Goal: Communication & Community: Answer question/provide support

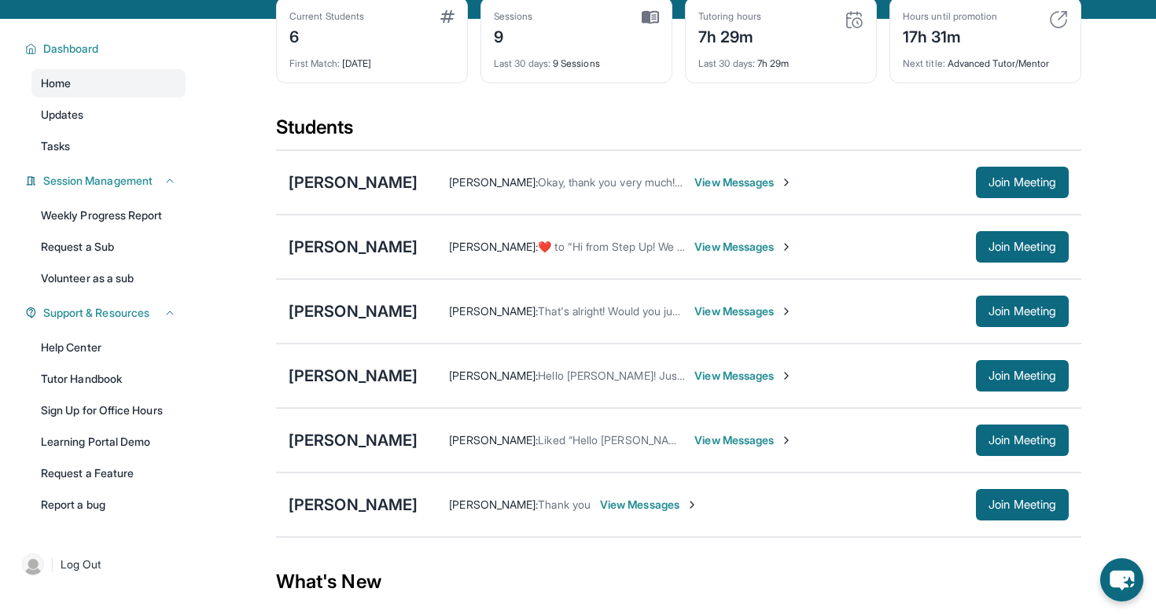
scroll to position [84, 0]
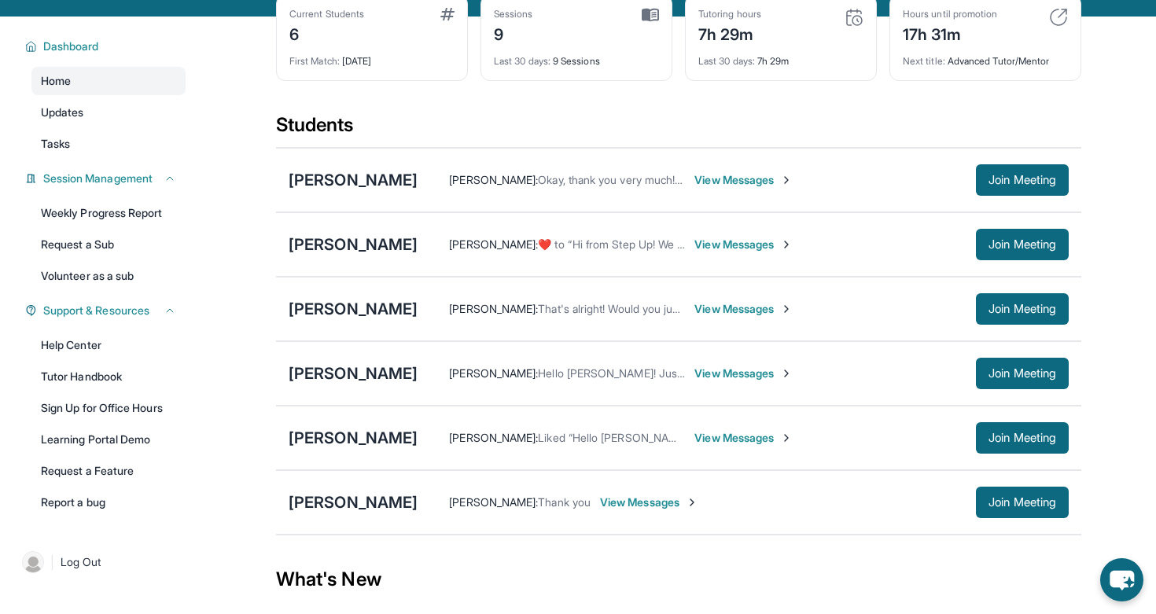
click at [638, 510] on span "View Messages" at bounding box center [649, 503] width 98 height 16
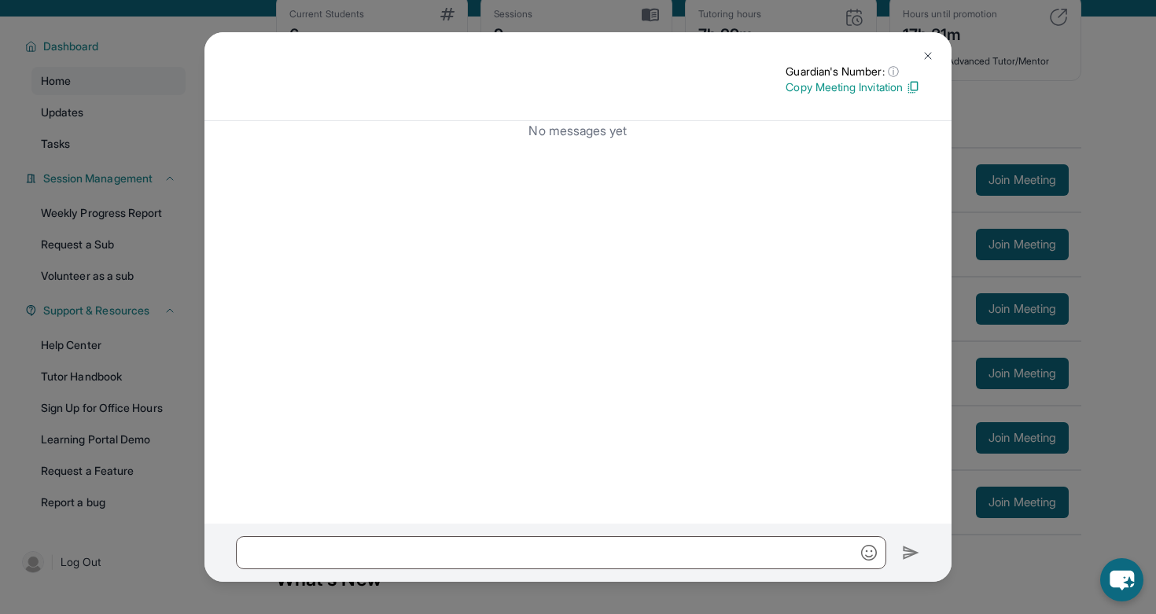
click at [927, 51] on img at bounding box center [928, 56] width 13 height 13
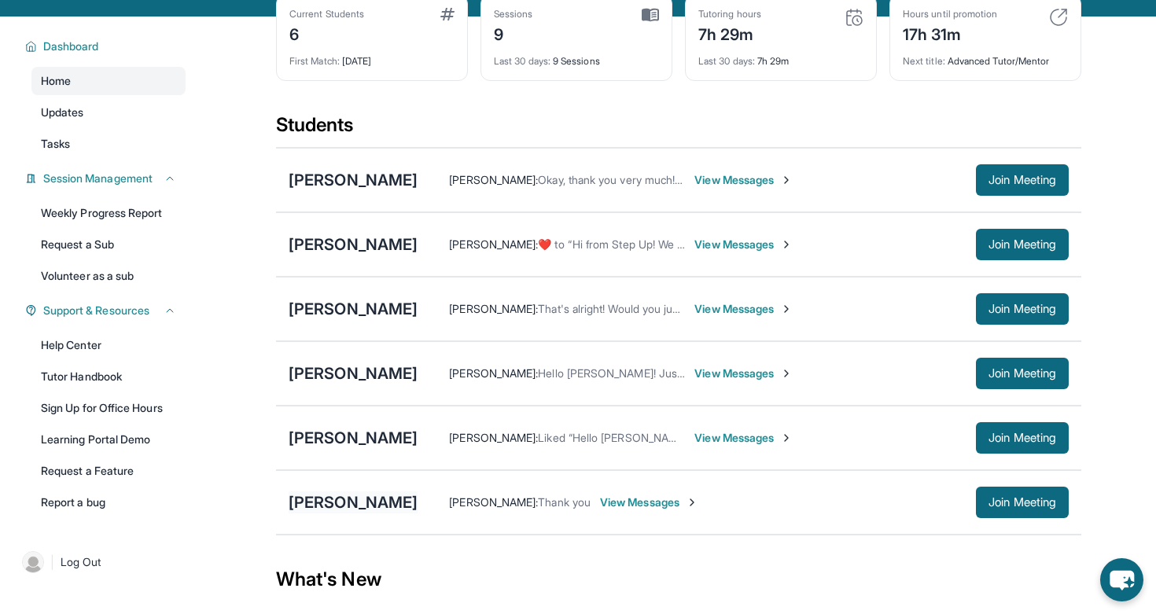
click at [359, 514] on div "[PERSON_NAME]" at bounding box center [353, 503] width 129 height 22
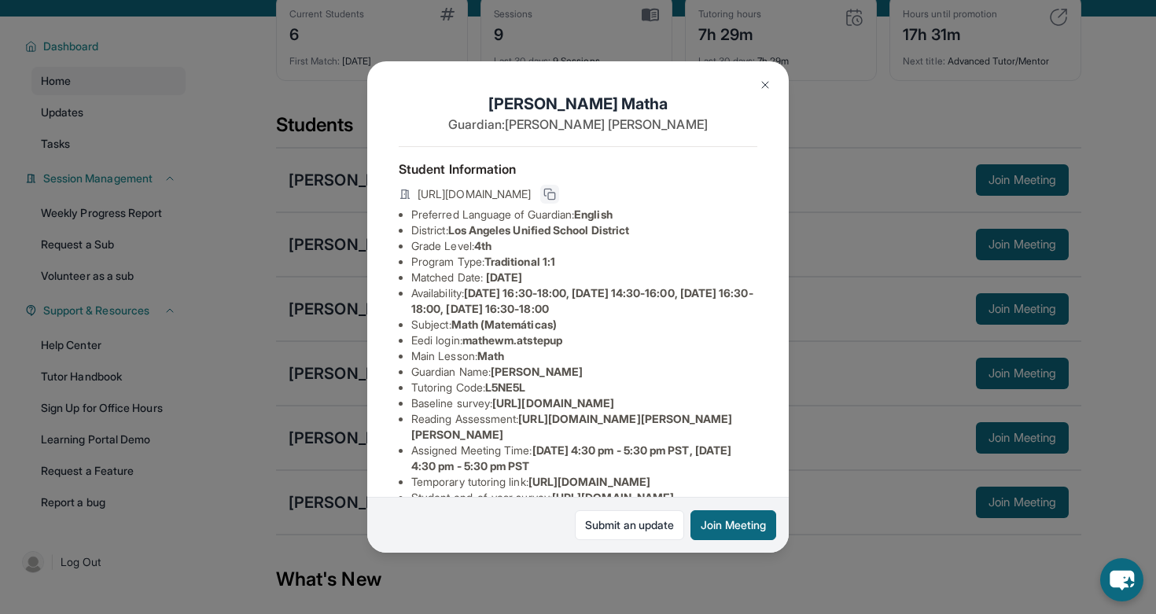
click at [552, 190] on icon at bounding box center [548, 192] width 7 height 7
click at [768, 82] on img at bounding box center [765, 85] width 13 height 13
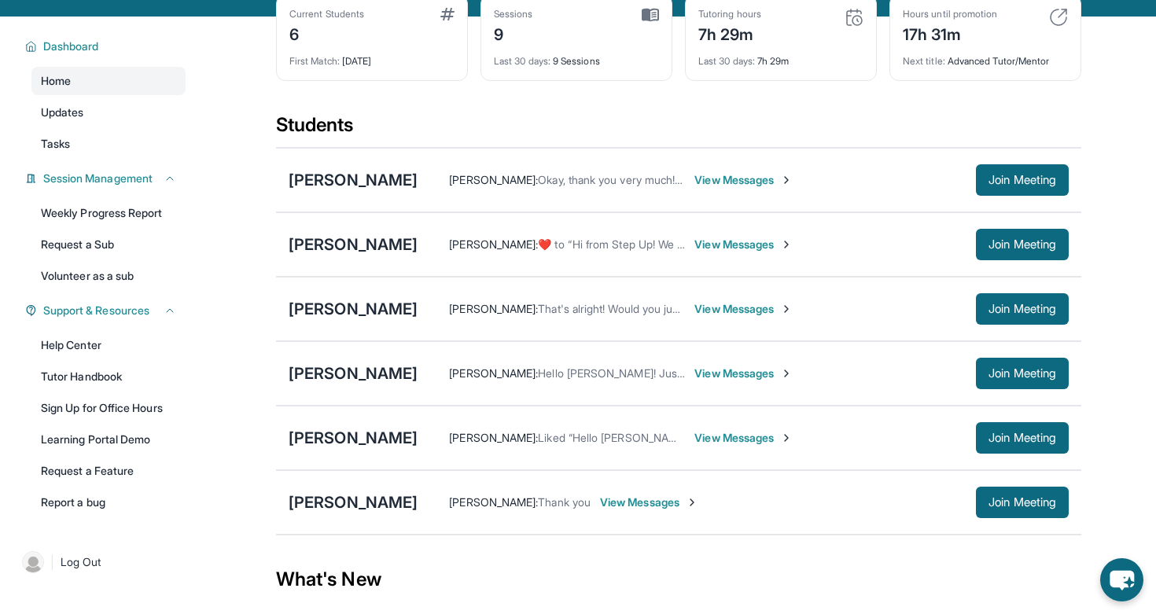
click at [645, 510] on span "View Messages" at bounding box center [649, 503] width 98 height 16
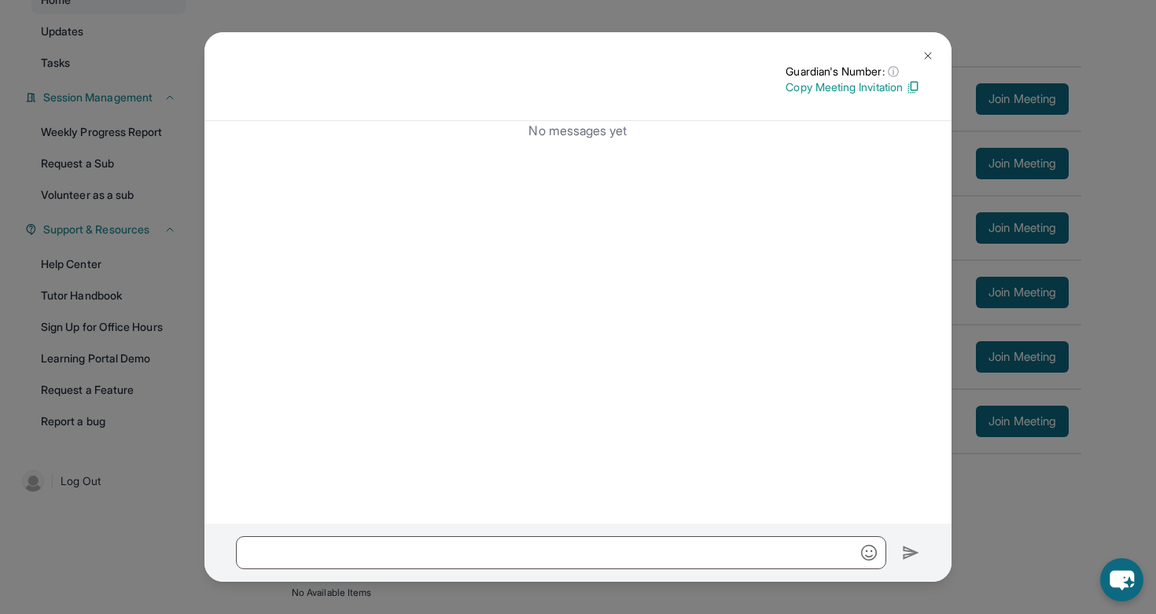
scroll to position [0, 0]
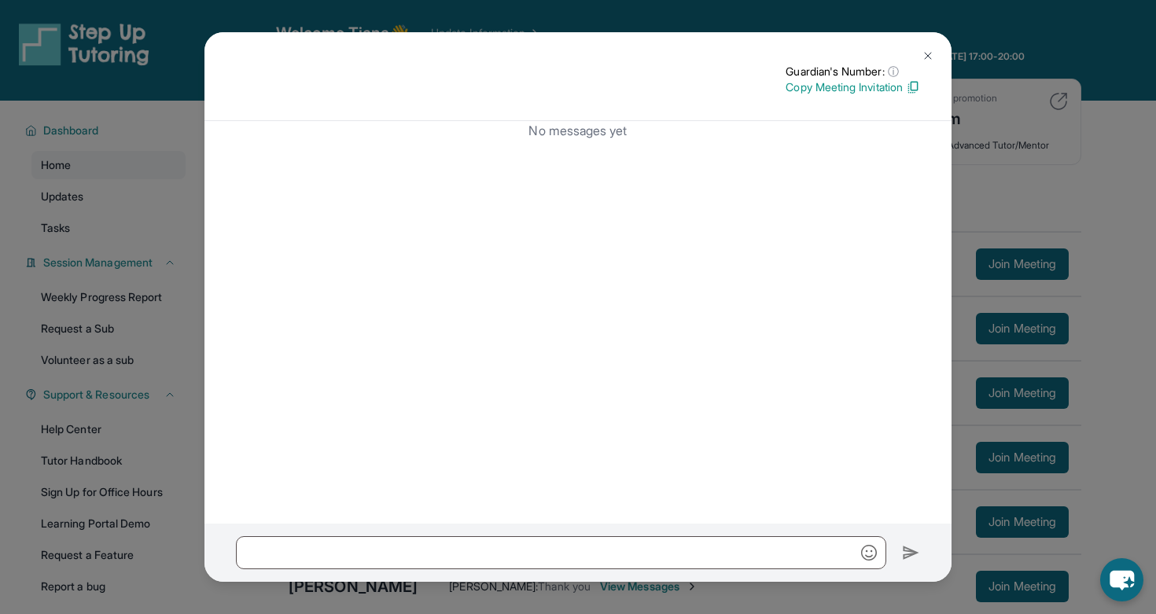
click at [922, 56] on img at bounding box center [928, 56] width 13 height 13
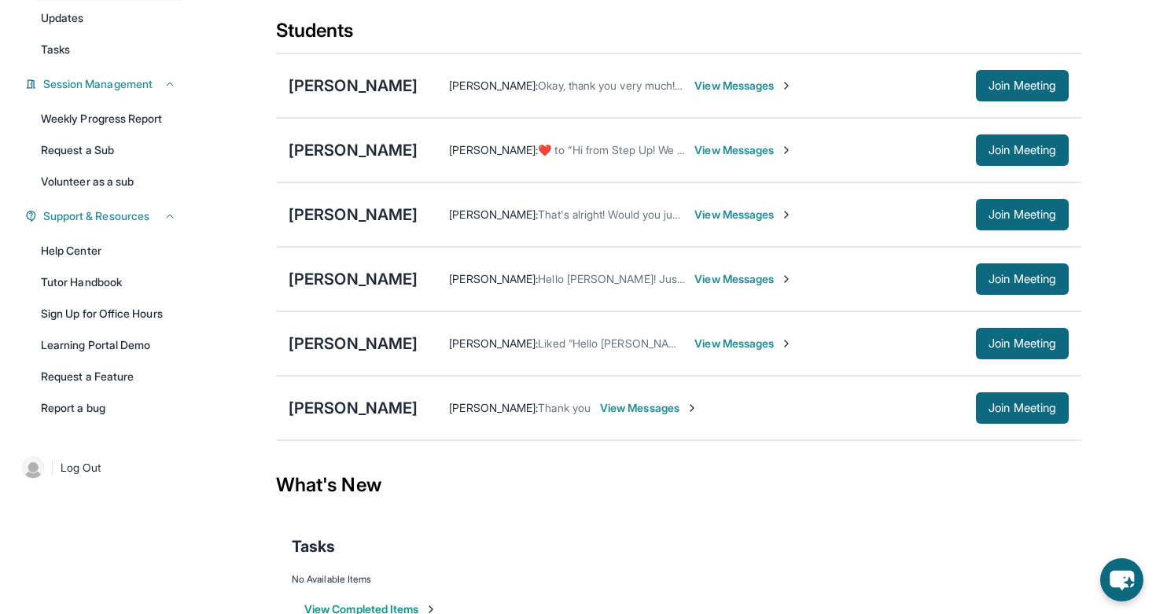
scroll to position [232, 0]
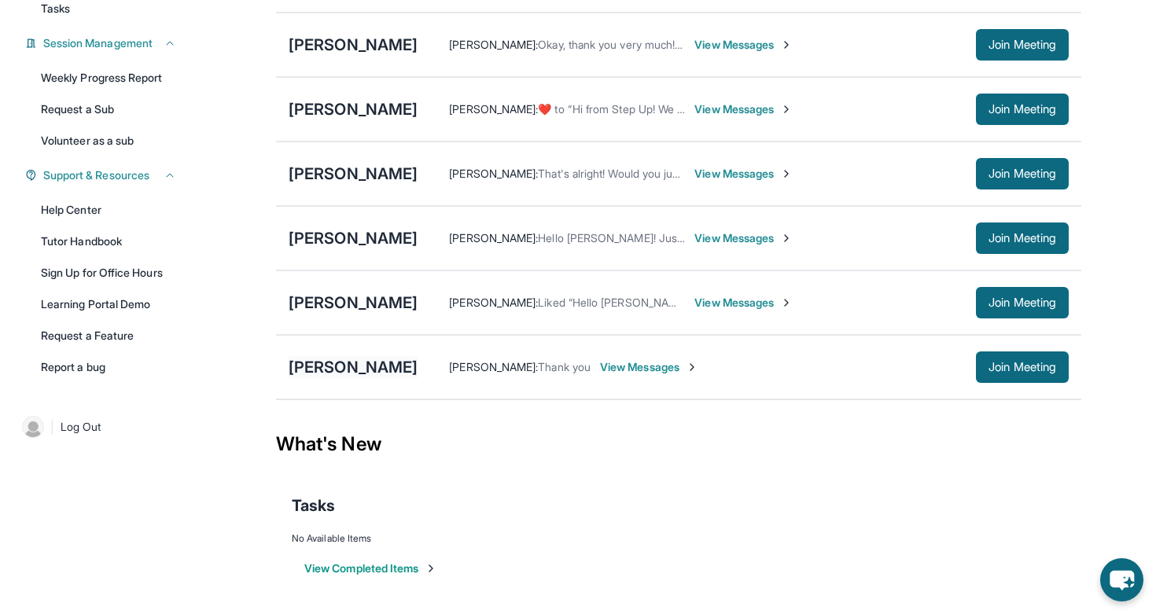
click at [380, 365] on div "[PERSON_NAME]" at bounding box center [353, 367] width 129 height 22
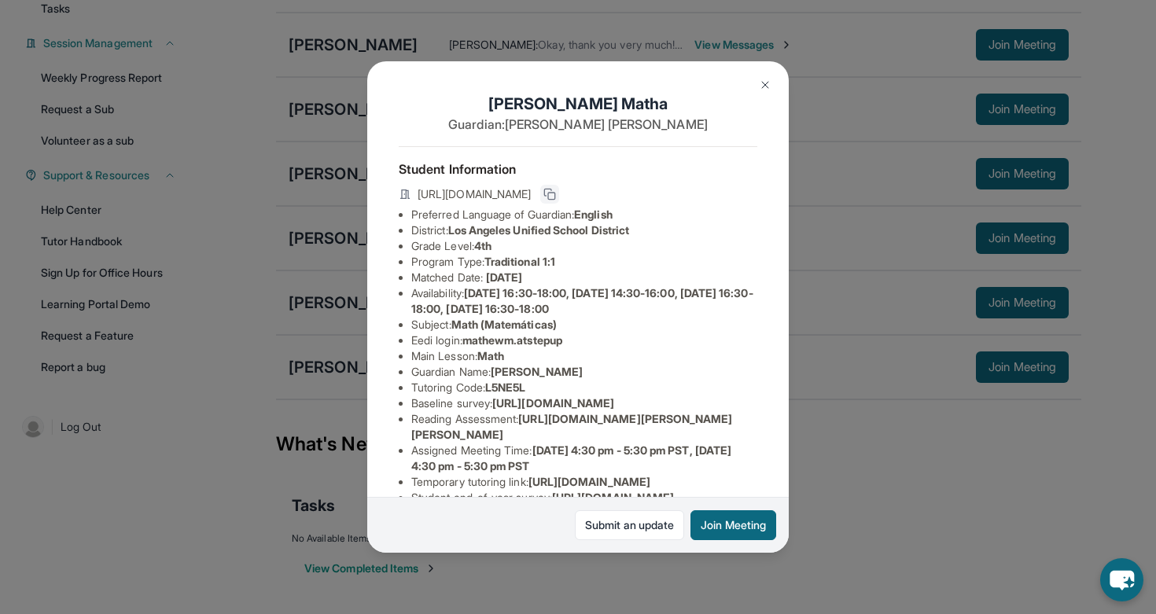
click at [556, 190] on icon at bounding box center [549, 194] width 13 height 13
click at [763, 79] on img at bounding box center [765, 85] width 13 height 13
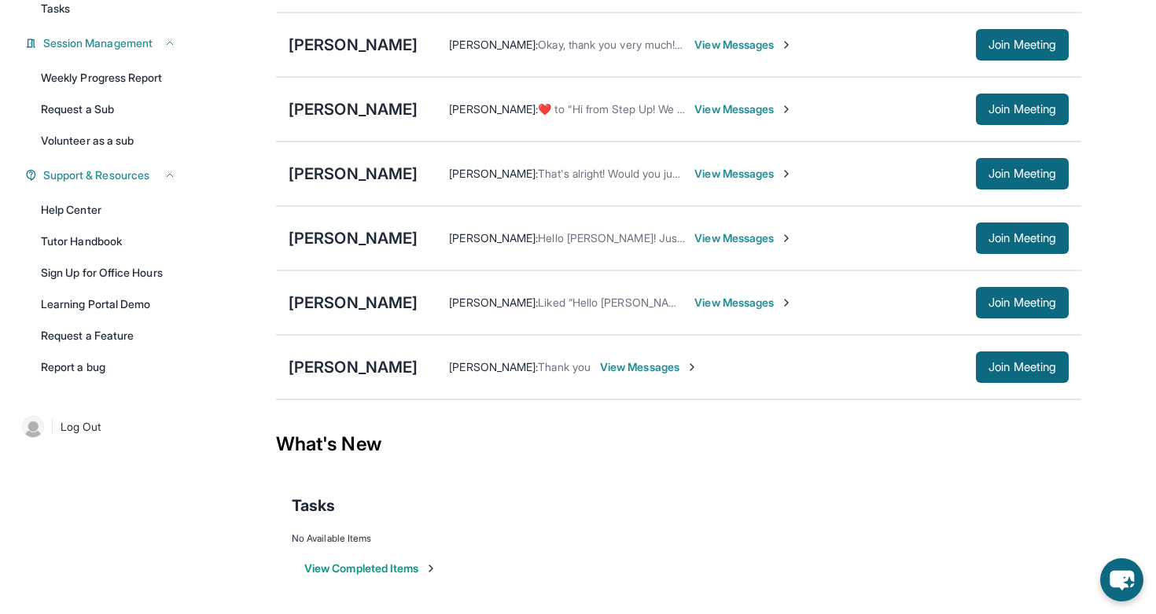
click at [658, 374] on span "View Messages" at bounding box center [649, 367] width 98 height 16
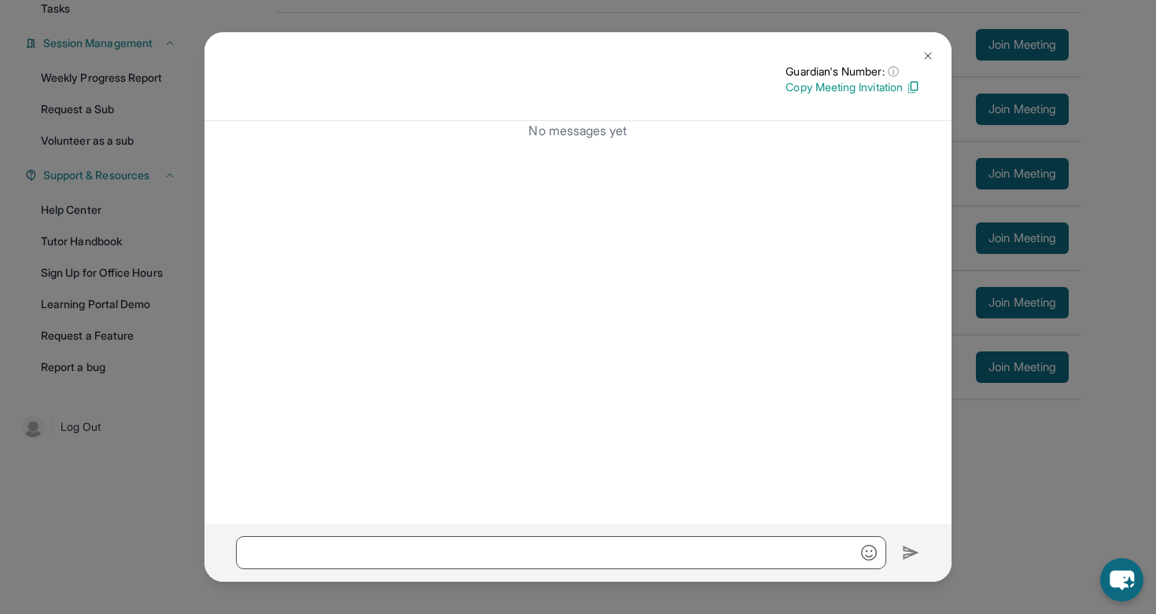
scroll to position [0, 0]
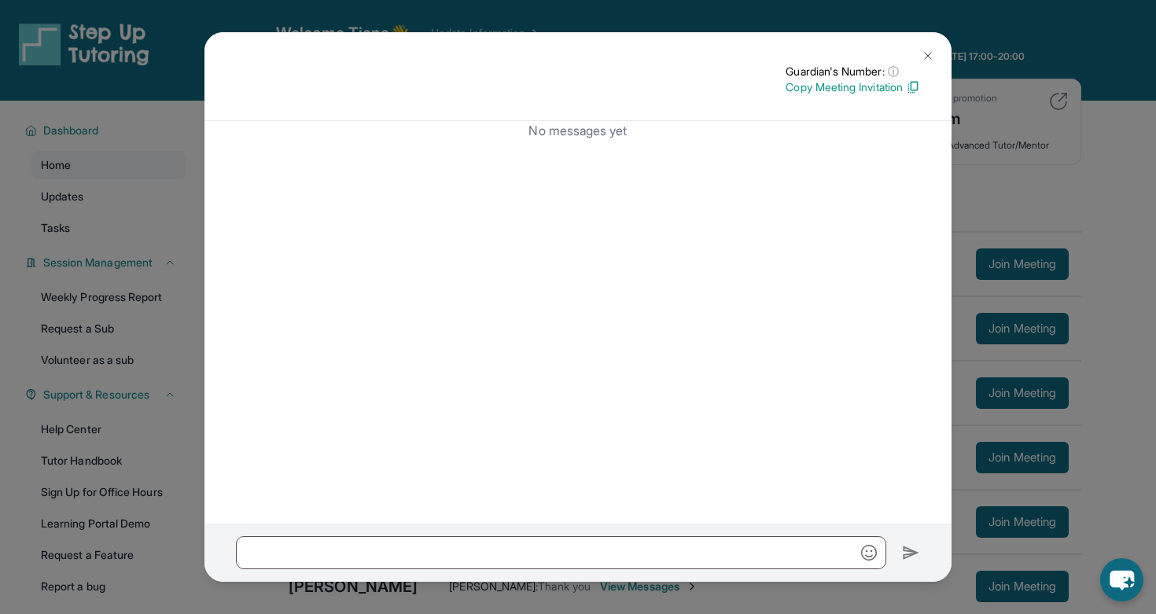
click at [919, 48] on button at bounding box center [927, 55] width 31 height 31
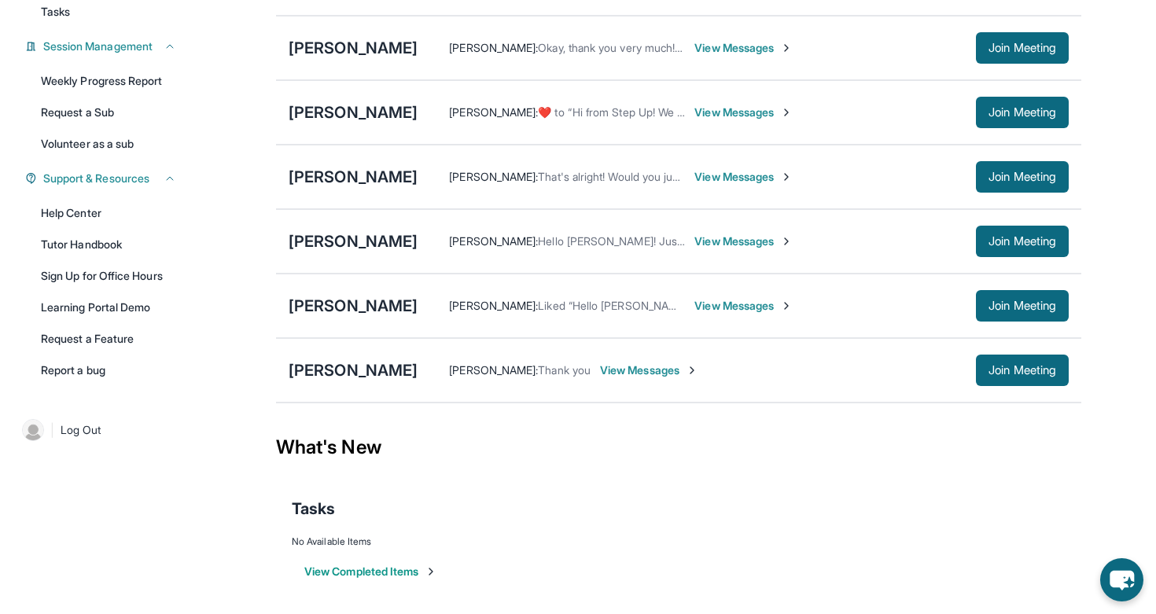
scroll to position [232, 0]
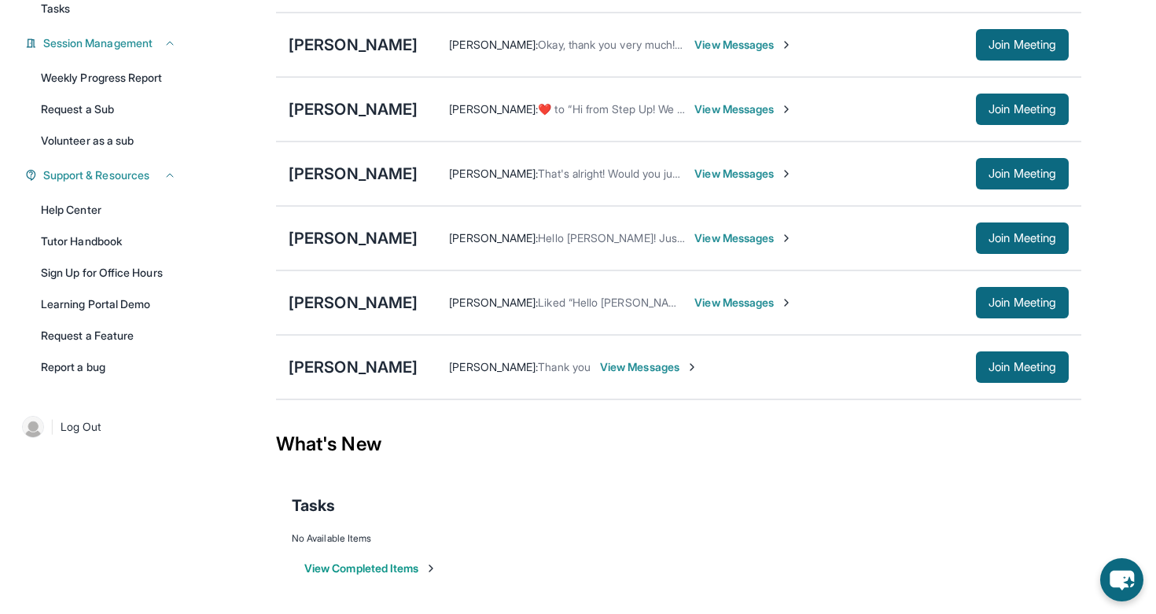
click at [657, 367] on span "View Messages" at bounding box center [649, 367] width 98 height 16
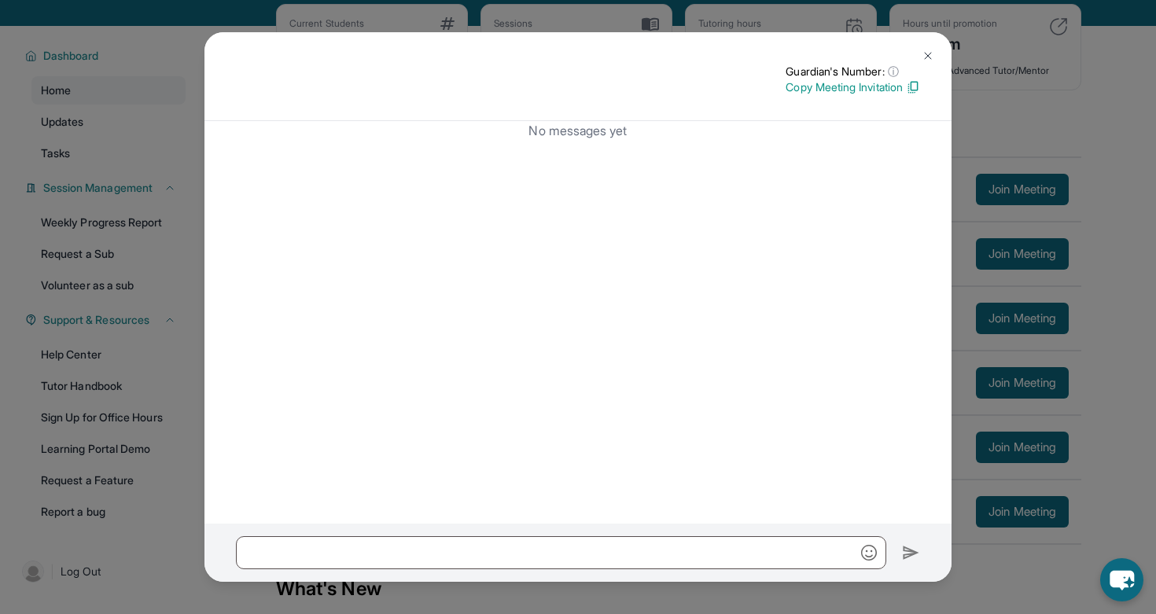
scroll to position [0, 0]
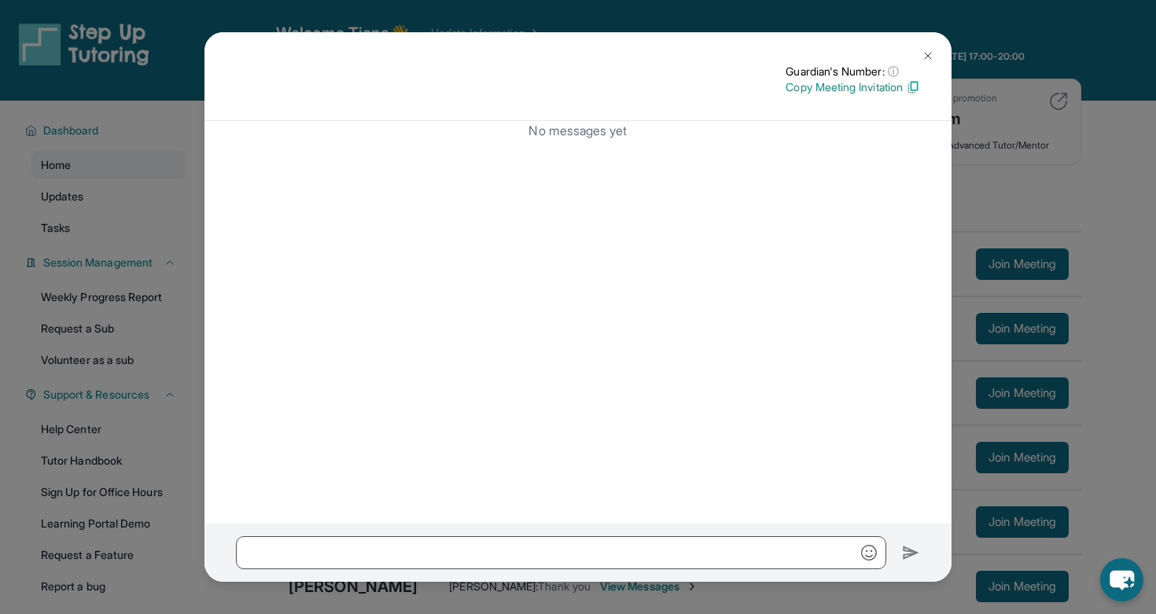
click at [913, 45] on div "Guardian's Number: ⓘ This isn't the guardian's real number — it's a private for…" at bounding box center [577, 76] width 747 height 89
click at [927, 56] on img at bounding box center [928, 56] width 13 height 13
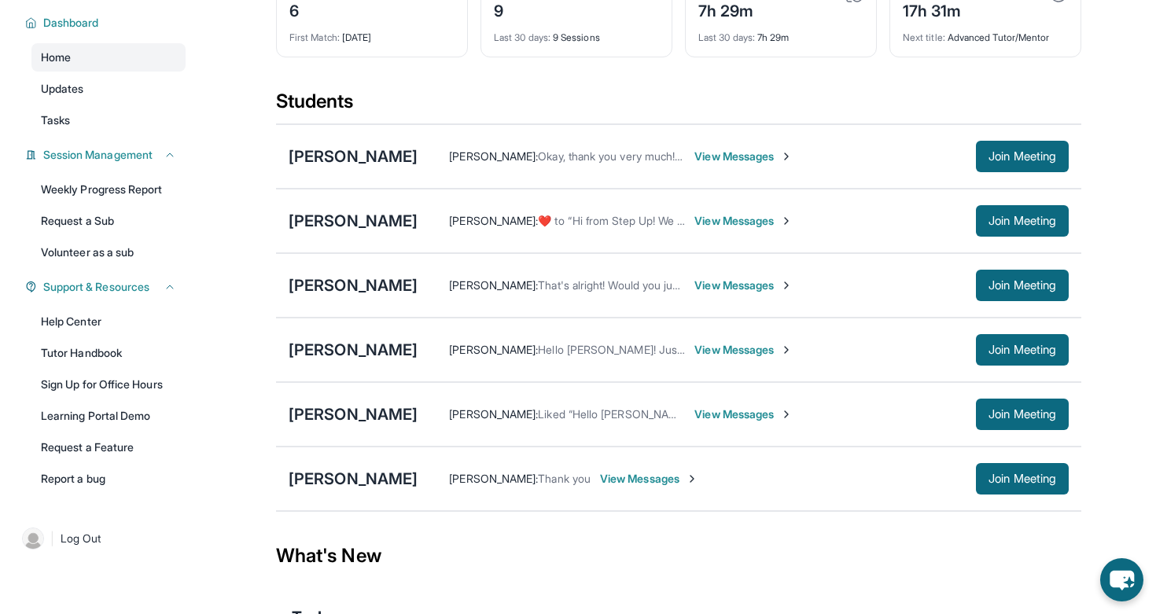
scroll to position [149, 0]
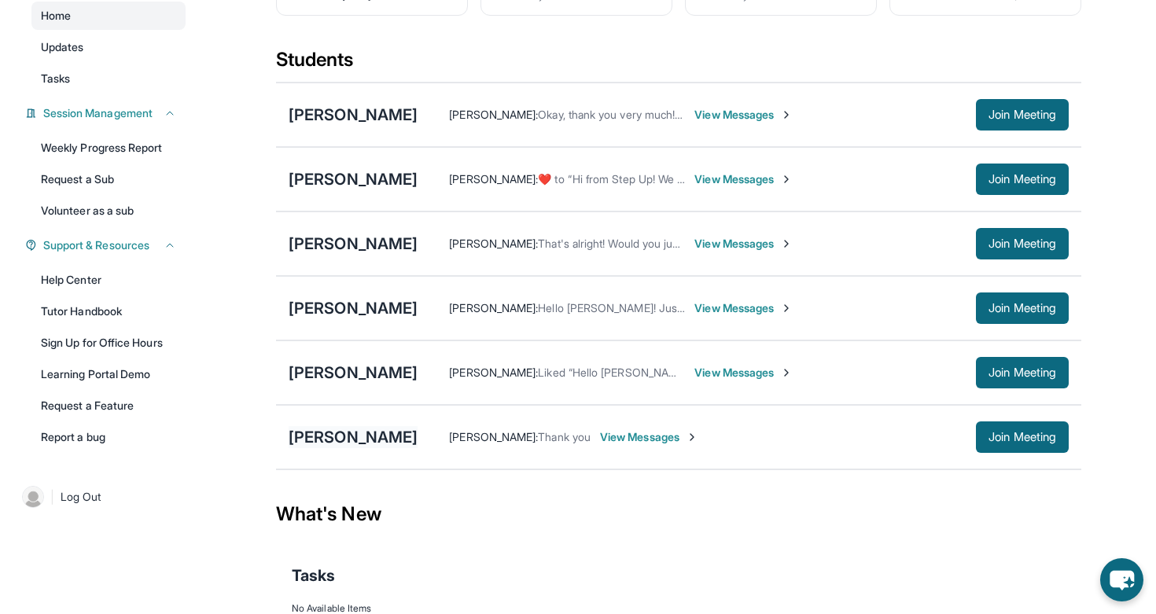
click at [362, 442] on div "[PERSON_NAME]" at bounding box center [353, 437] width 129 height 22
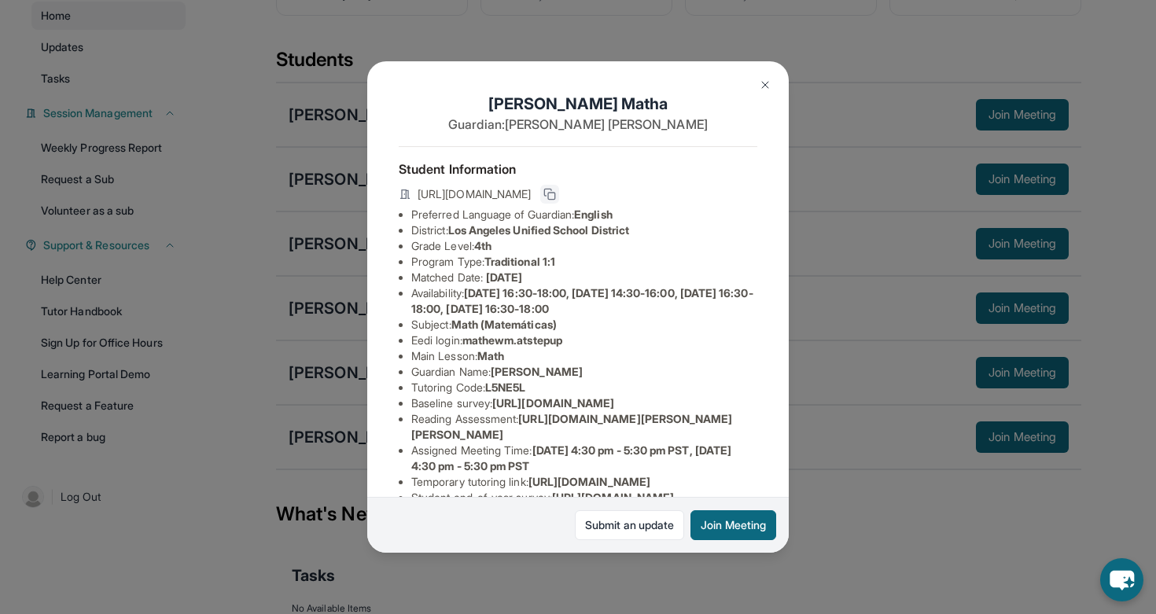
click at [556, 197] on icon at bounding box center [549, 194] width 13 height 13
click at [763, 87] on img at bounding box center [765, 85] width 13 height 13
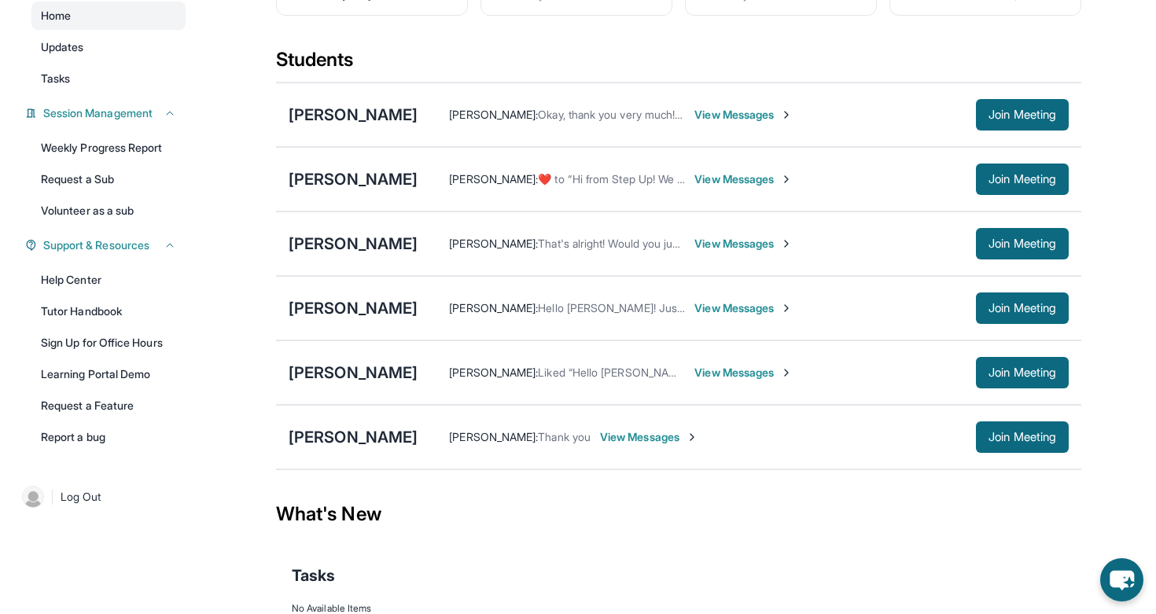
click at [652, 445] on span "View Messages" at bounding box center [649, 437] width 98 height 16
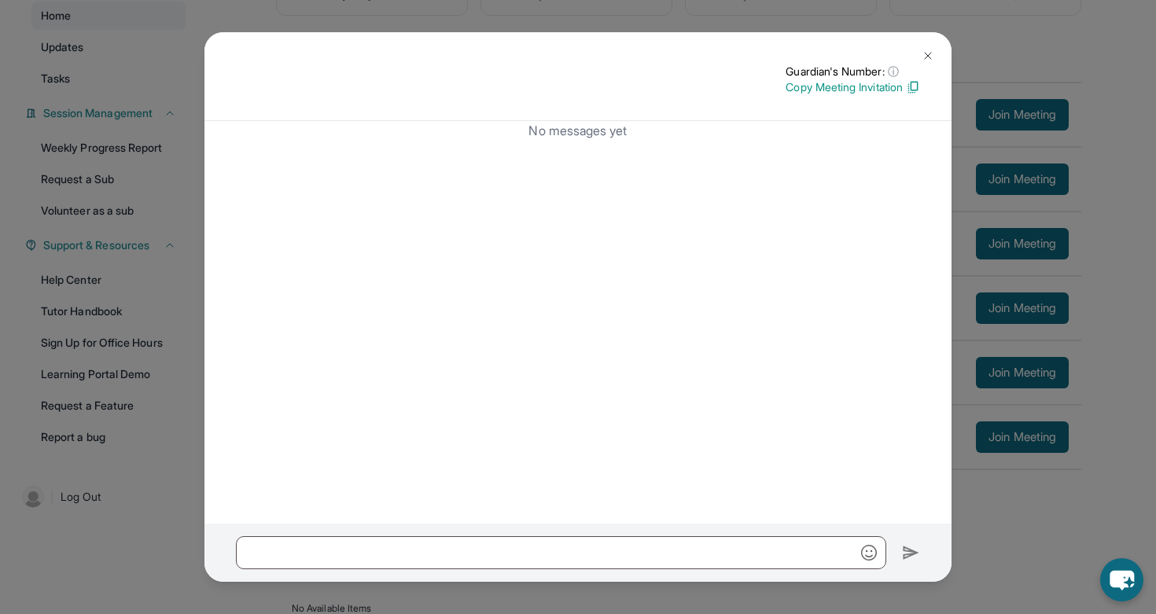
click at [930, 49] on button at bounding box center [927, 55] width 31 height 31
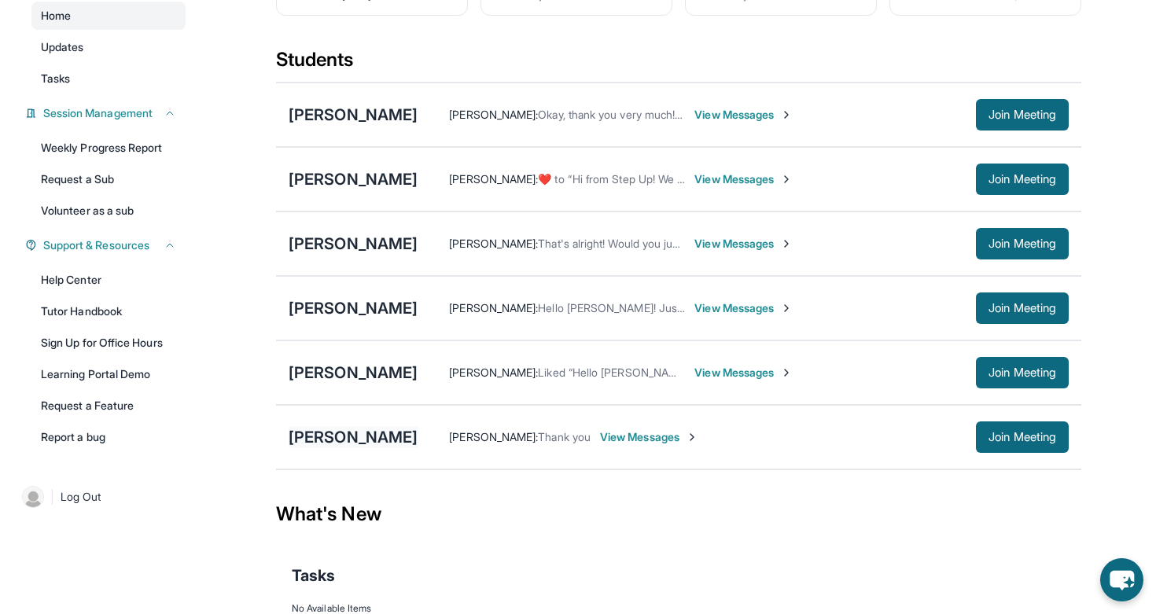
click at [325, 446] on div "[PERSON_NAME]" at bounding box center [353, 437] width 129 height 22
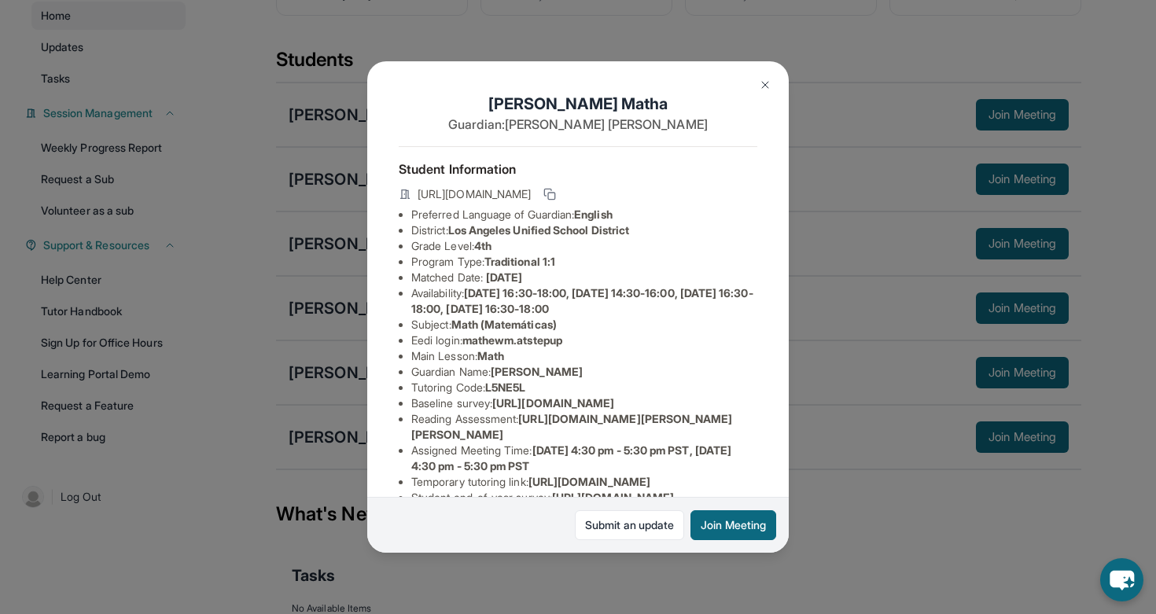
click at [543, 334] on span "mathewm.atstepup" at bounding box center [512, 339] width 100 height 13
drag, startPoint x: 470, startPoint y: 341, endPoint x: 596, endPoint y: 341, distance: 125.8
click at [596, 341] on li "Eedi login : mathewm.atstepup" at bounding box center [584, 341] width 346 height 16
copy span "mathewm.atstepup"
click at [596, 341] on li "Eedi login : mathewm.atstepup" at bounding box center [584, 341] width 346 height 16
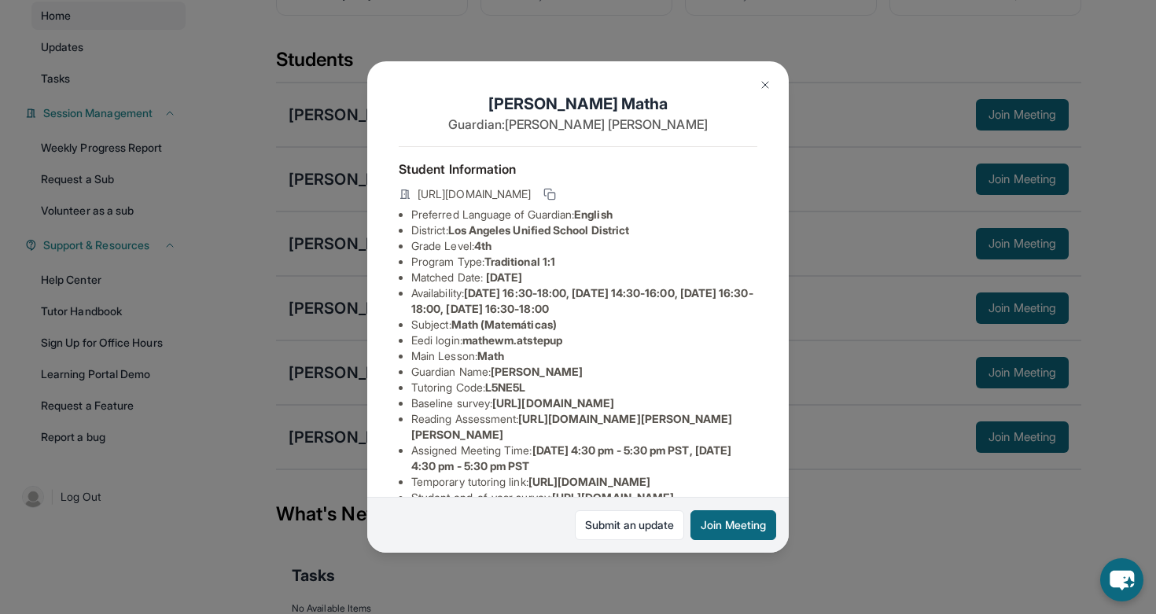
click at [764, 82] on img at bounding box center [765, 85] width 13 height 13
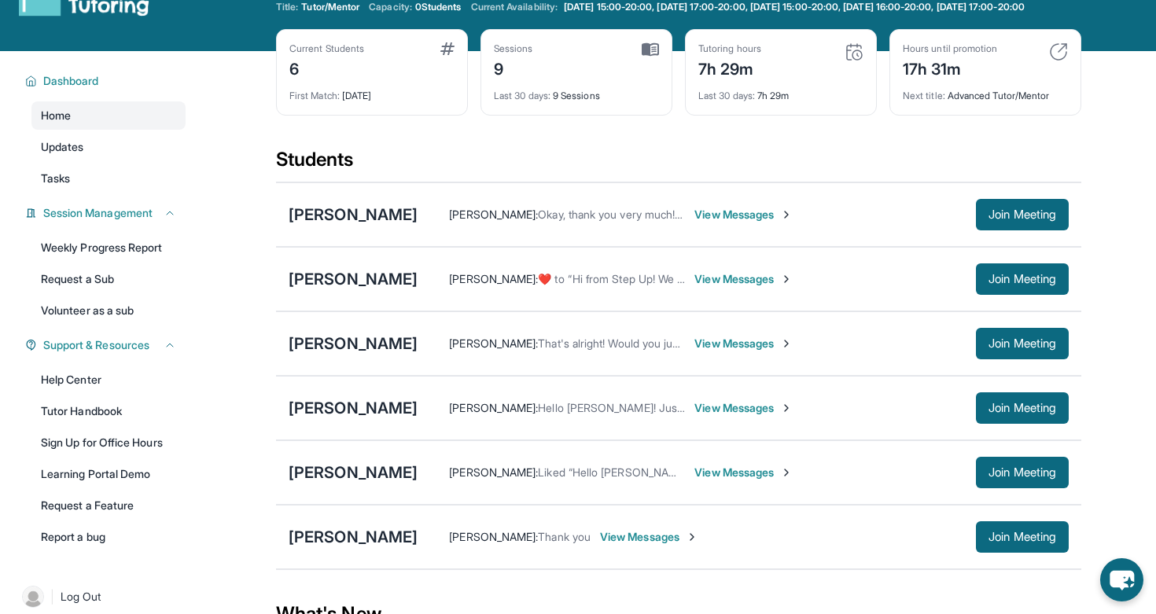
scroll to position [0, 0]
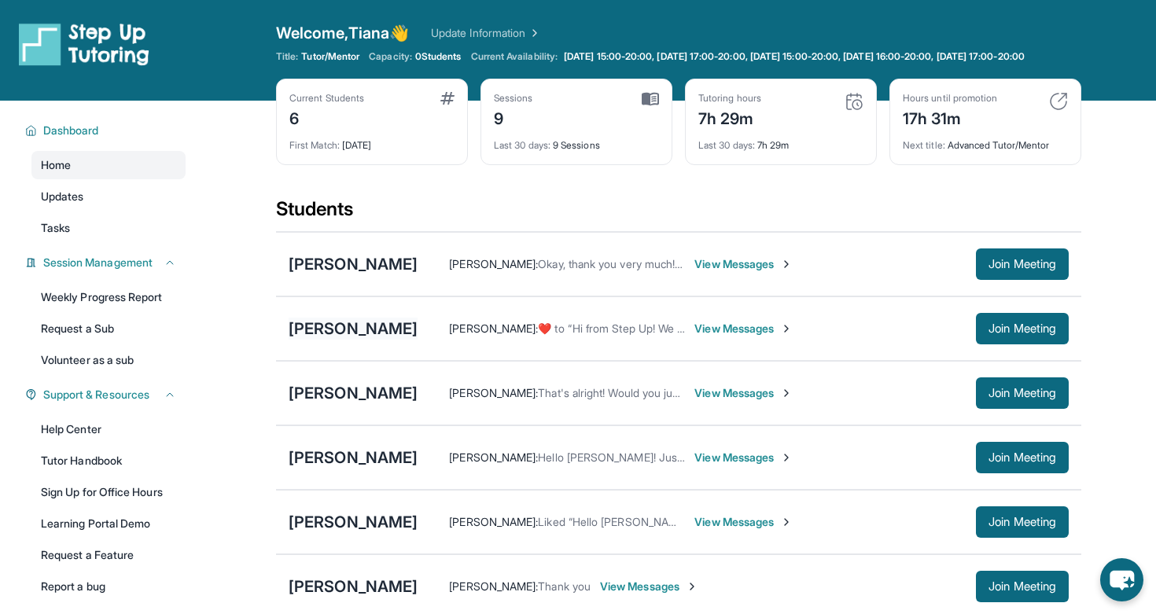
click at [312, 337] on div "[PERSON_NAME]" at bounding box center [353, 329] width 129 height 22
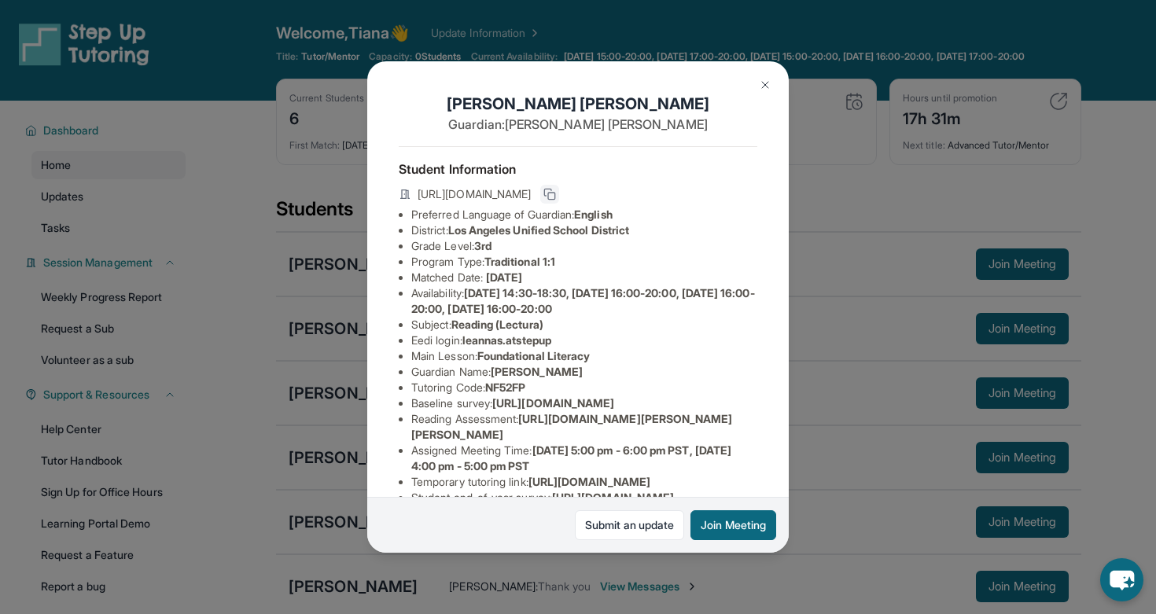
click at [556, 196] on icon at bounding box center [549, 194] width 13 height 13
click at [764, 70] on button at bounding box center [765, 84] width 31 height 31
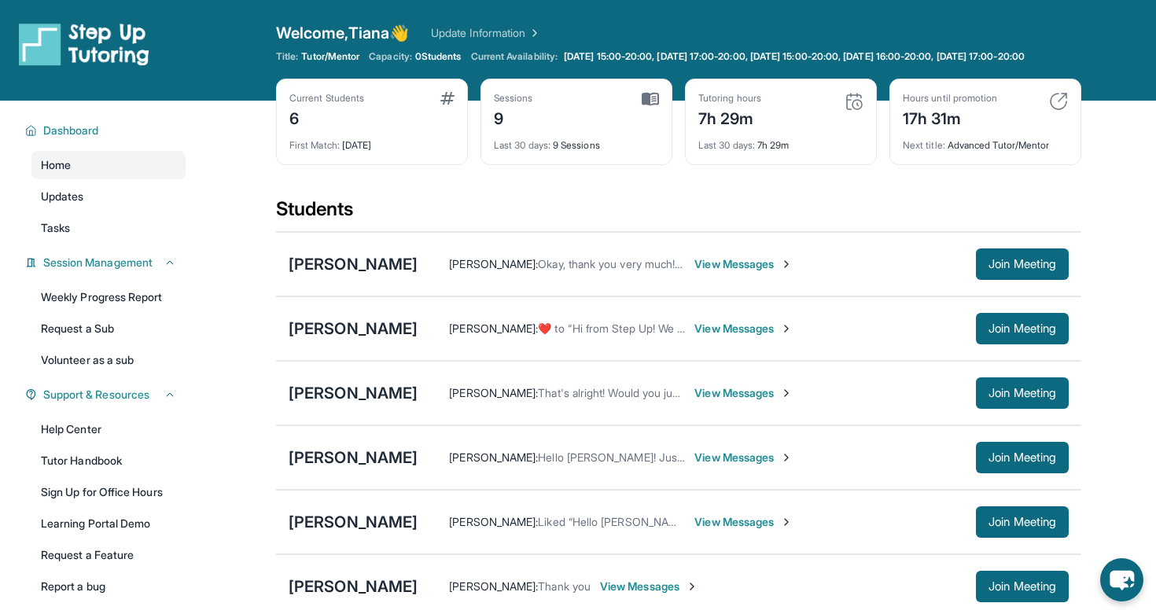
click at [732, 337] on span "View Messages" at bounding box center [743, 329] width 98 height 16
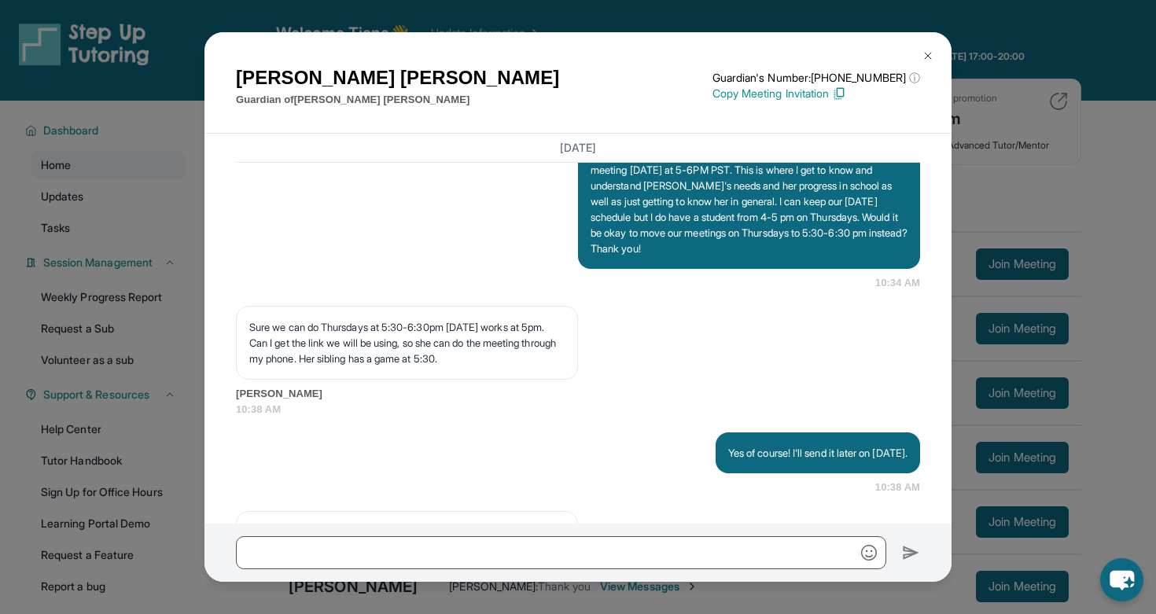
scroll to position [1699, 0]
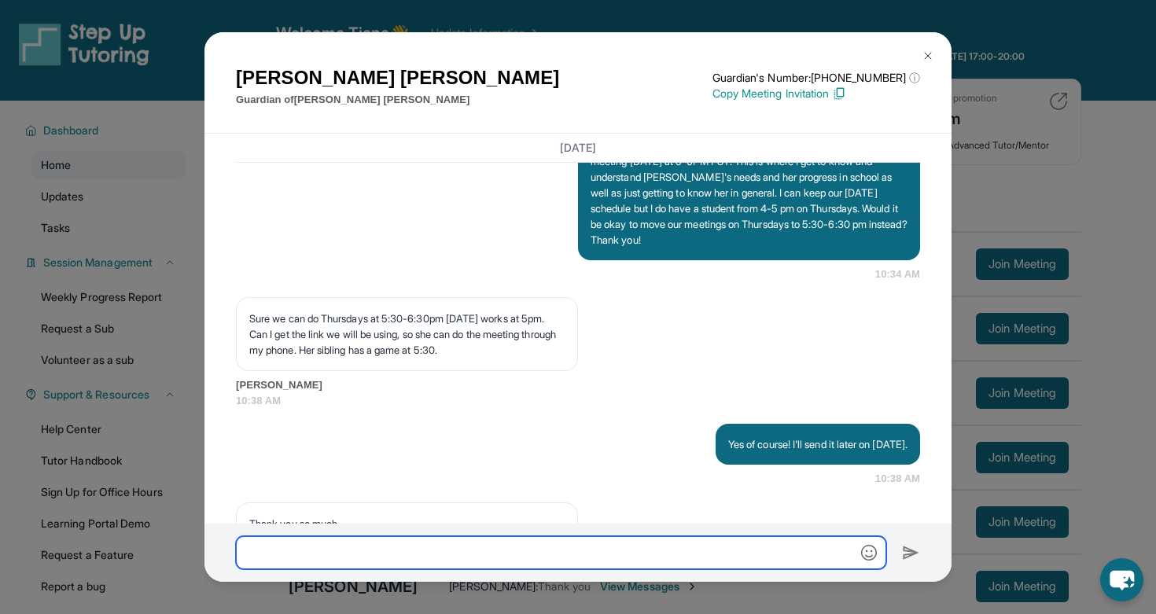
click at [473, 548] on input "text" at bounding box center [561, 552] width 650 height 33
paste input "**********"
type input "**********"
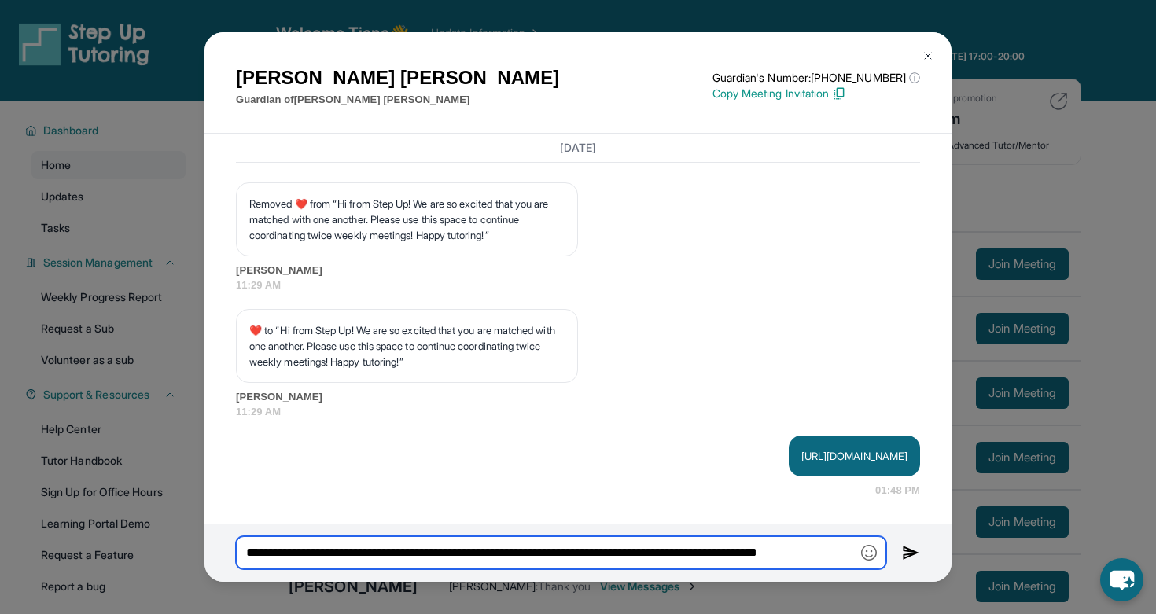
scroll to position [0, 20]
type input "**********"
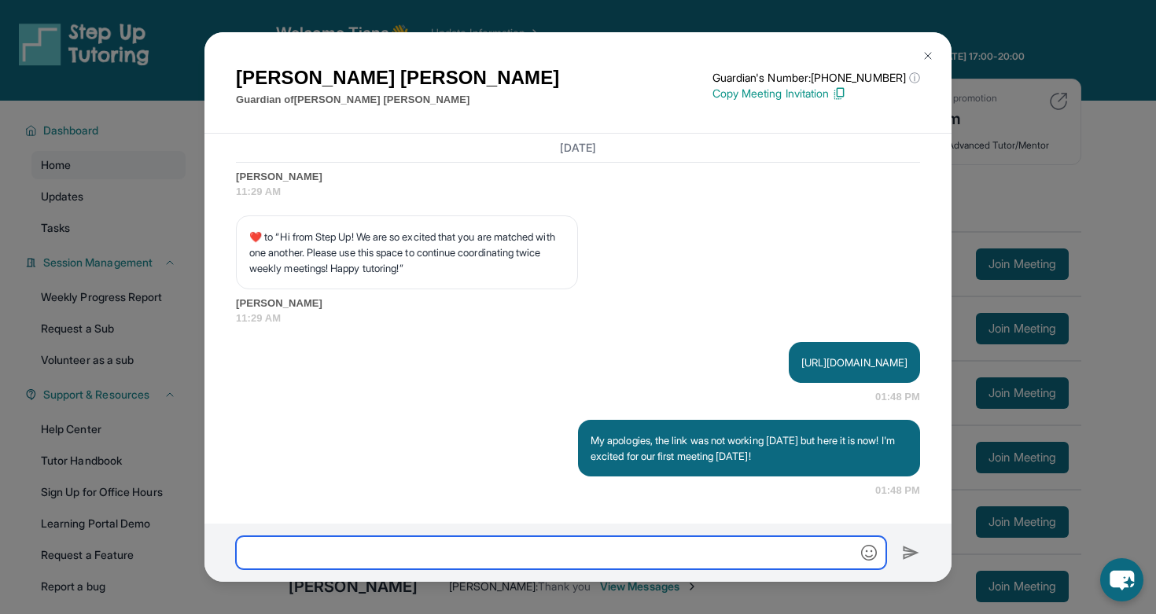
scroll to position [3192, 0]
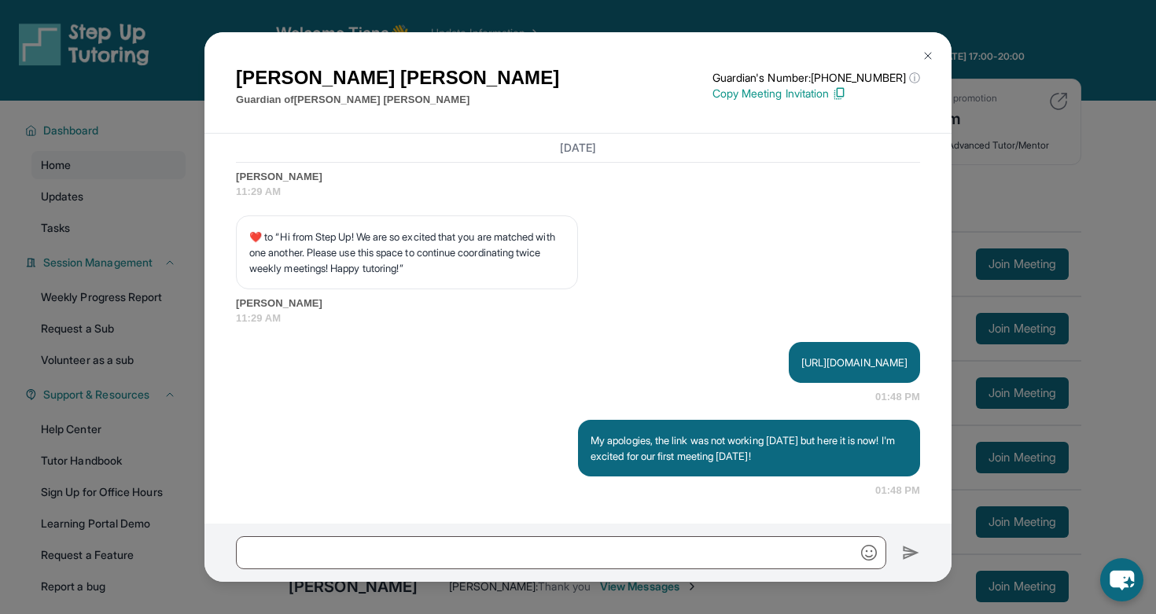
click at [928, 56] on img at bounding box center [928, 56] width 13 height 13
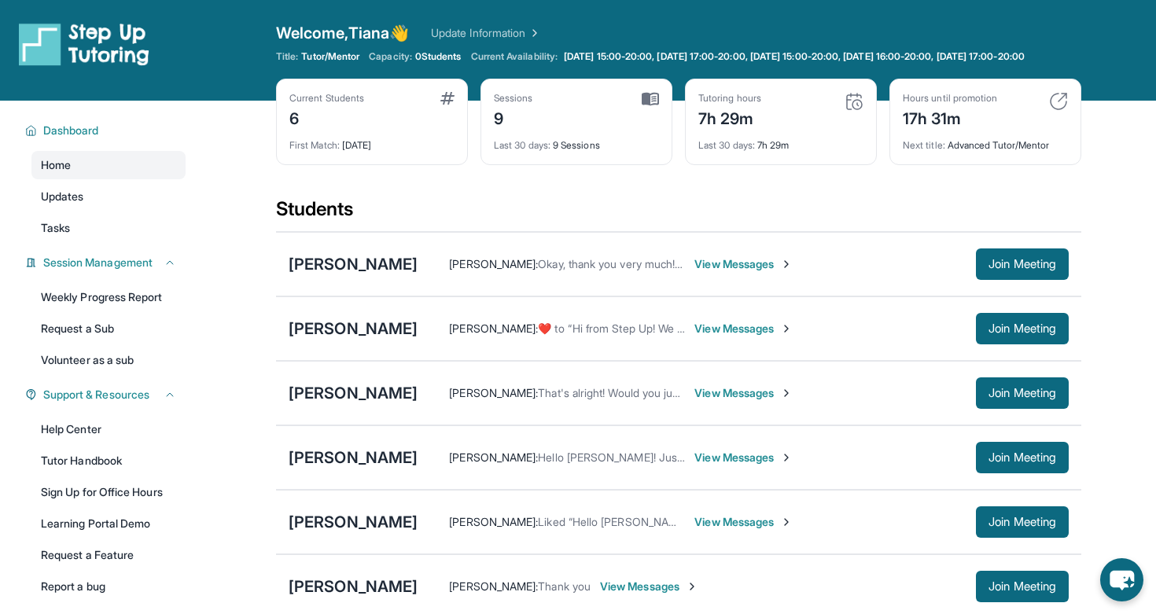
scroll to position [68, 0]
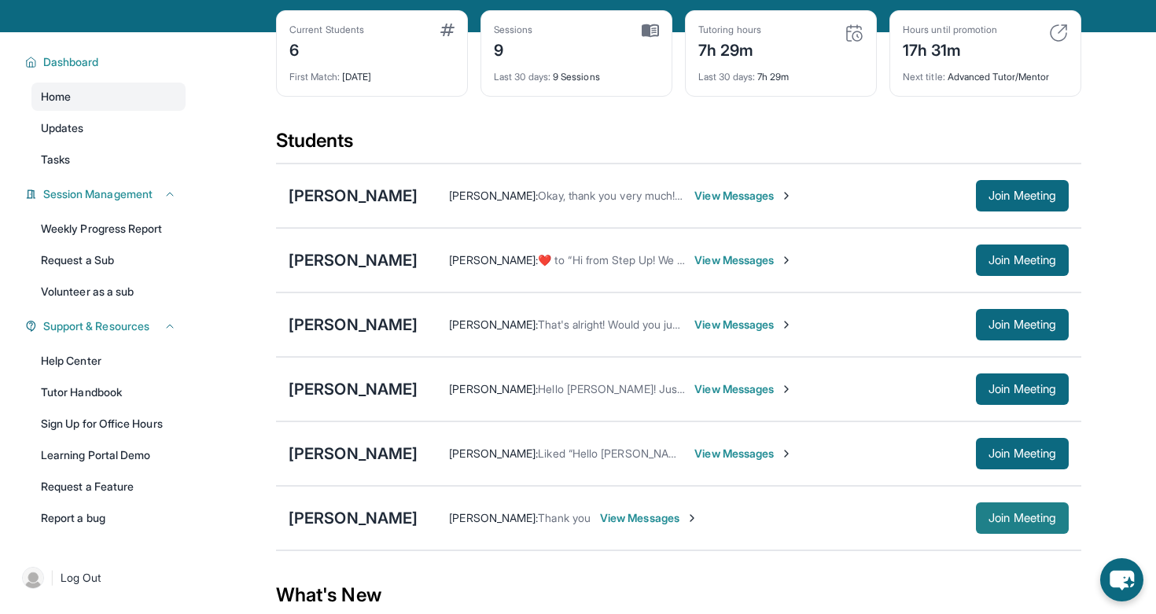
click at [997, 523] on span "Join Meeting" at bounding box center [1023, 518] width 68 height 9
